Goal: Task Accomplishment & Management: Manage account settings

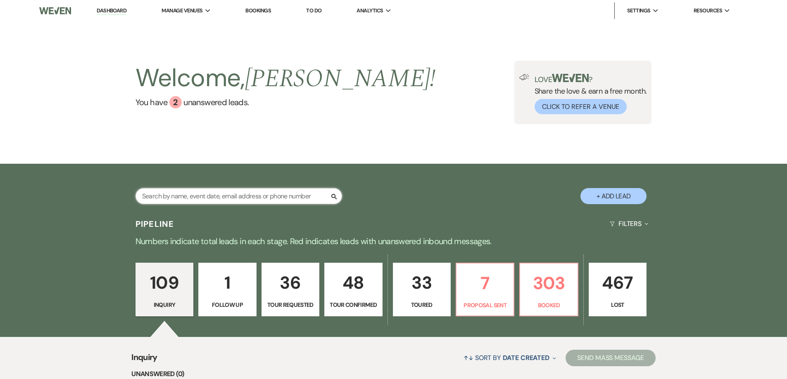
click at [306, 198] on input "text" at bounding box center [238, 196] width 206 height 16
type input "BOYS AND GIRLS"
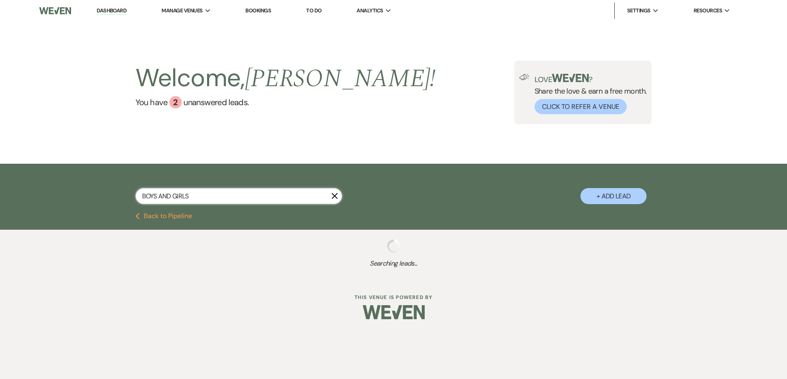
select select "5"
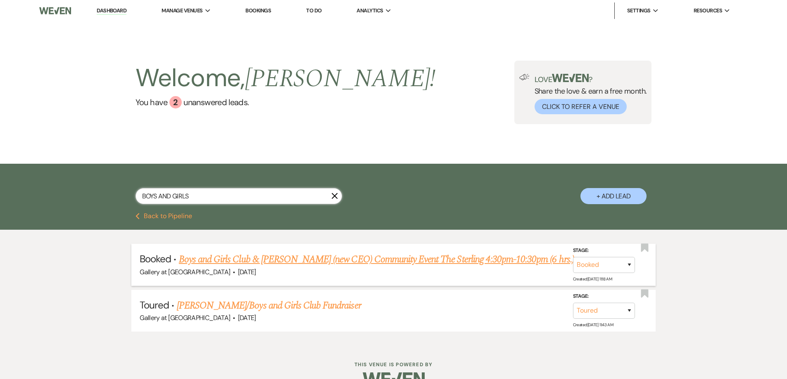
type input "BOYS AND GIRLS"
click at [403, 259] on link "Boys and Girls Club & [PERSON_NAME] (new CEO) Community Event The Sterling 4:30…" at bounding box center [376, 259] width 395 height 15
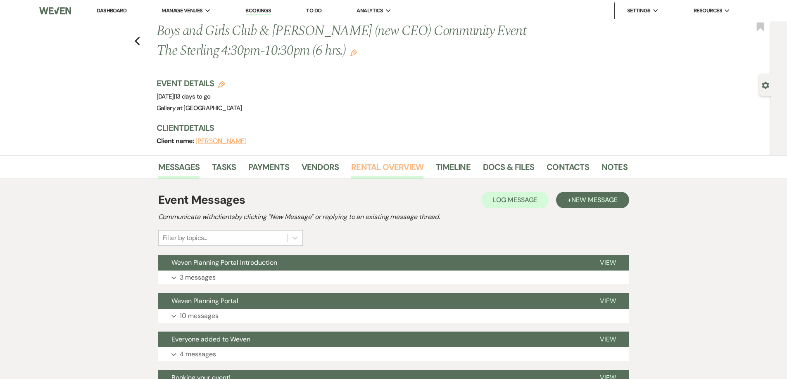
click at [383, 162] on link "Rental Overview" at bounding box center [387, 170] width 72 height 18
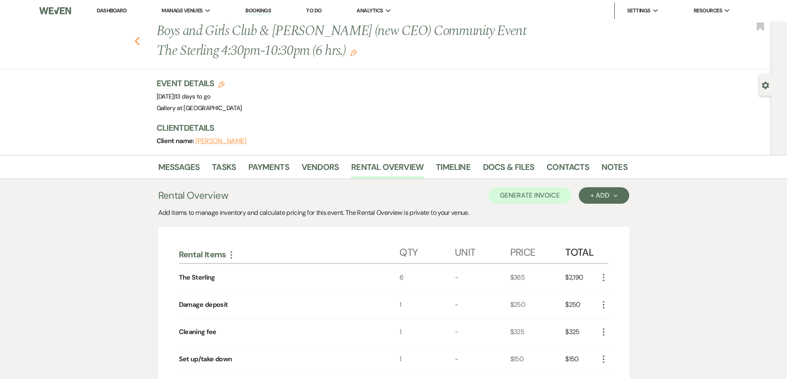
click at [140, 43] on icon "Previous" at bounding box center [137, 41] width 6 height 10
select select "5"
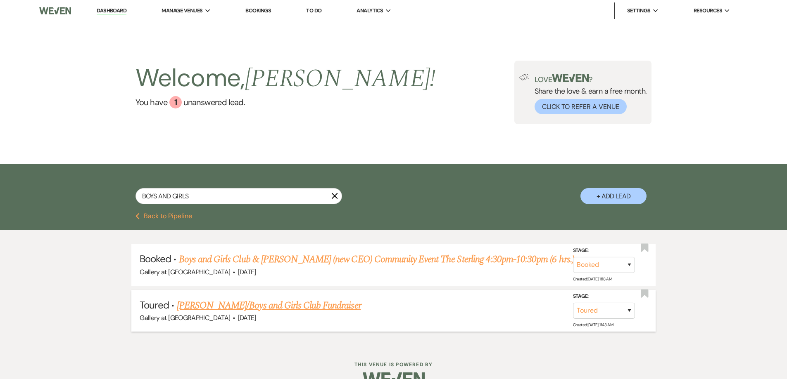
click at [272, 307] on link "[PERSON_NAME]/Boys and Girls Club Fundraiser" at bounding box center [269, 306] width 184 height 15
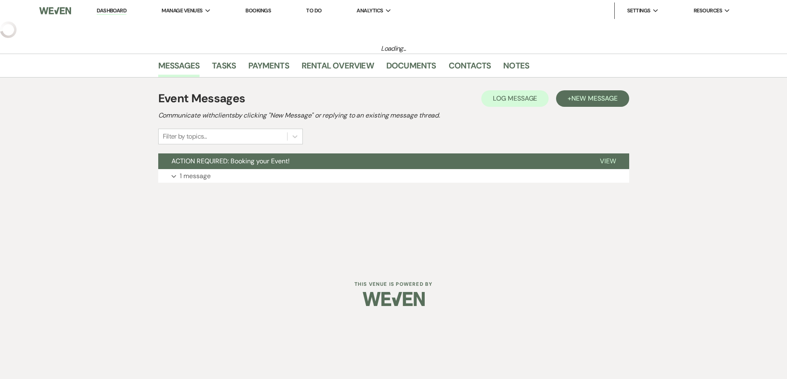
select select "5"
select select "12"
select select "20"
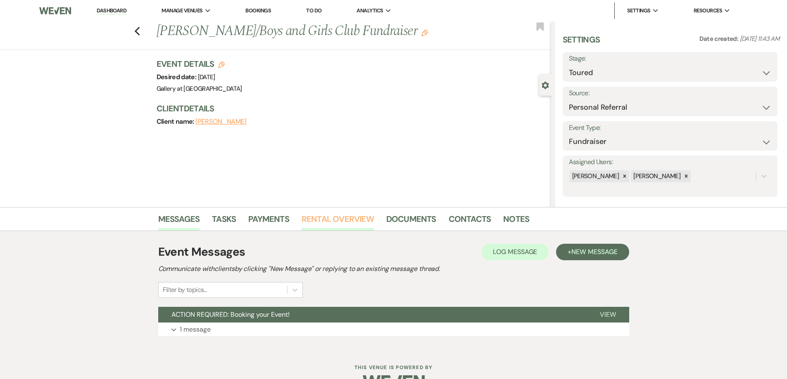
click at [346, 225] on link "Rental Overview" at bounding box center [337, 222] width 72 height 18
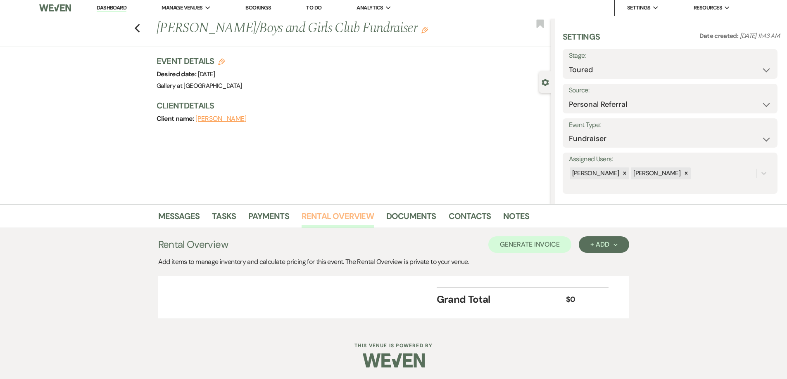
scroll to position [4, 0]
click at [341, 214] on link "Rental Overview" at bounding box center [337, 218] width 72 height 18
click at [143, 29] on div "Previous [PERSON_NAME]/Boys and Girls Club Fundraiser Edit Bookmark" at bounding box center [273, 32] width 555 height 28
click at [140, 28] on use "button" at bounding box center [136, 27] width 5 height 9
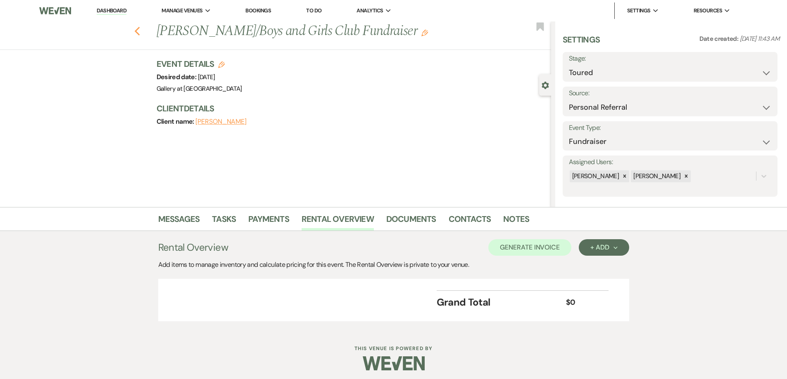
select select "5"
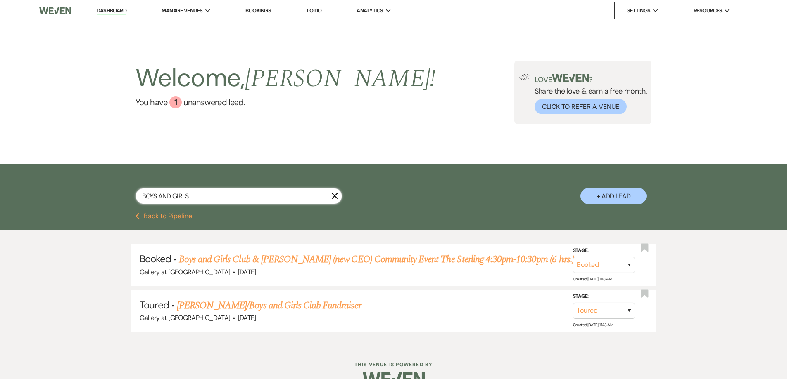
drag, startPoint x: 194, startPoint y: 194, endPoint x: 140, endPoint y: 195, distance: 54.5
click at [140, 195] on input "BOYS AND GIRLS" at bounding box center [238, 196] width 206 height 16
click at [228, 196] on input "BOYS AND GIRLS" at bounding box center [238, 196] width 206 height 16
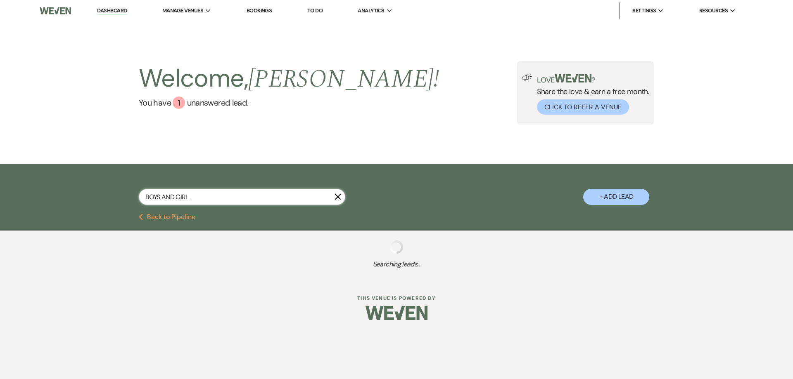
type input "BOYS AND GIR"
select select "5"
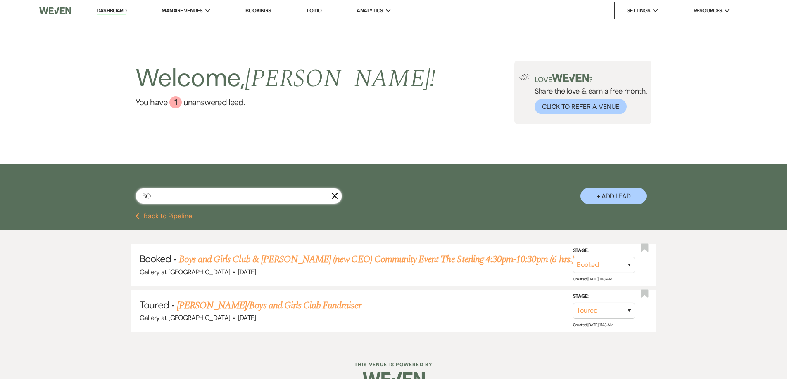
type input "B"
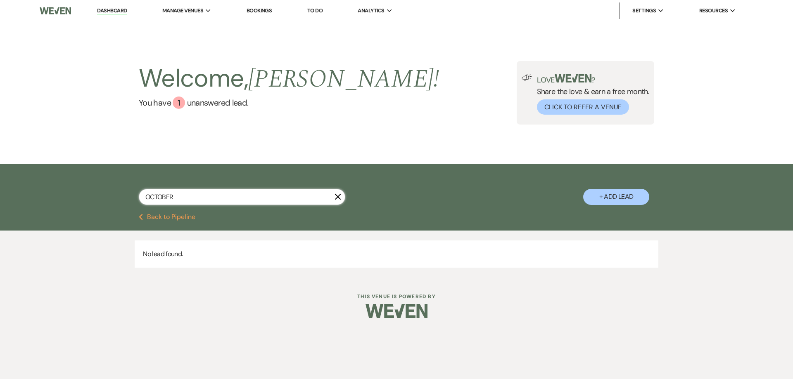
type input "[DATE]"
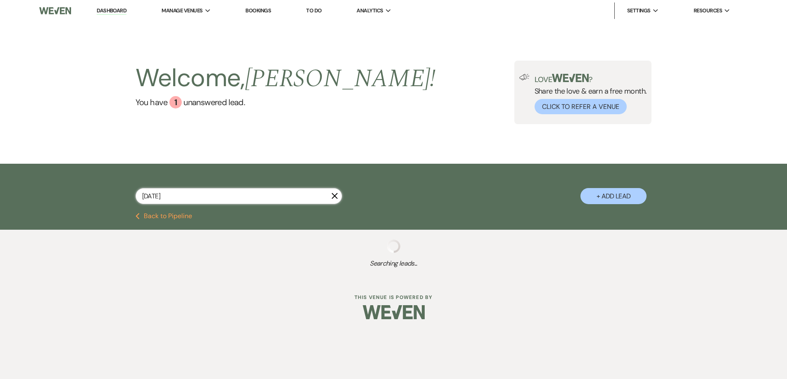
select select "4"
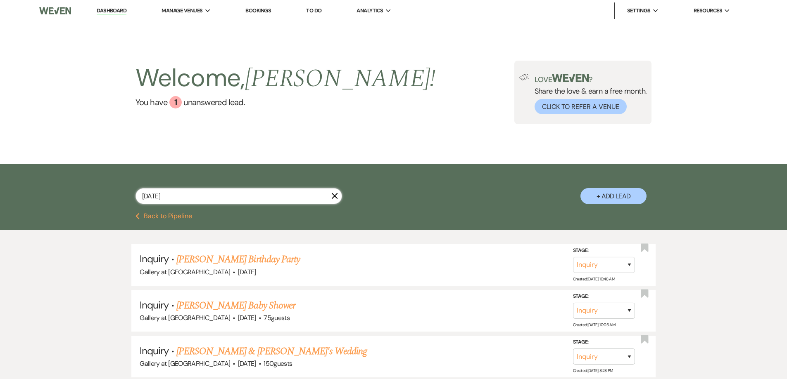
drag, startPoint x: 174, startPoint y: 199, endPoint x: 129, endPoint y: 202, distance: 44.7
click at [129, 202] on div "[DATE] X + Add Lead" at bounding box center [393, 189] width 595 height 43
type input "[PERSON_NAME]"
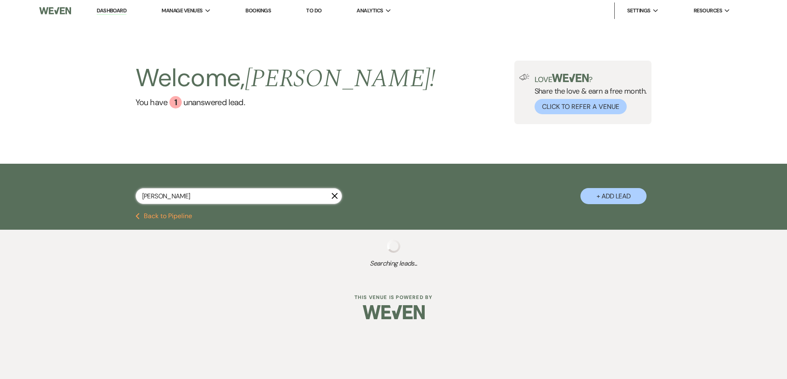
select select "8"
select select "5"
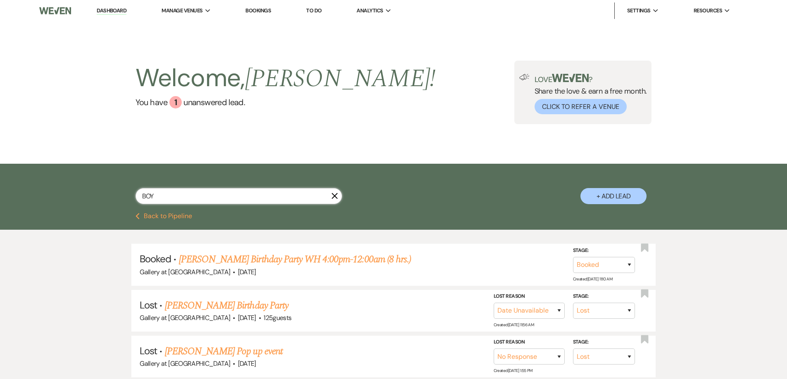
type input "BOYS"
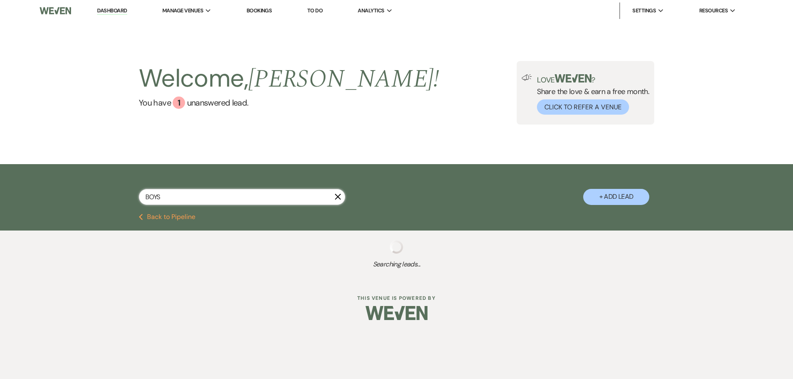
select select "5"
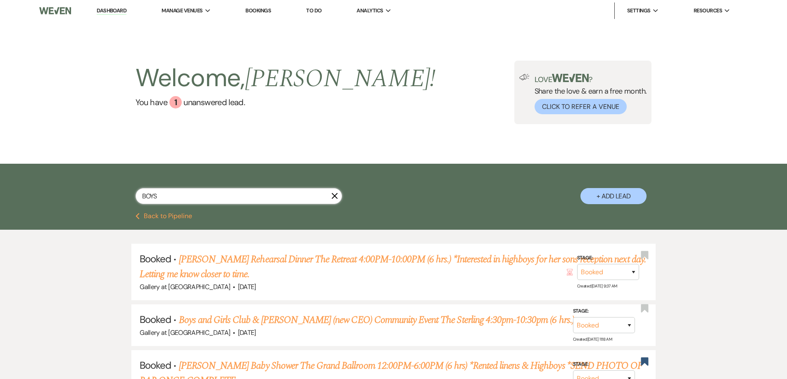
type input "BOYS"
click at [301, 116] on div "Welcome, [PERSON_NAME] ! You have 1 unanswered lead ." at bounding box center [285, 93] width 300 height 64
